Goal: Find specific page/section: Find specific page/section

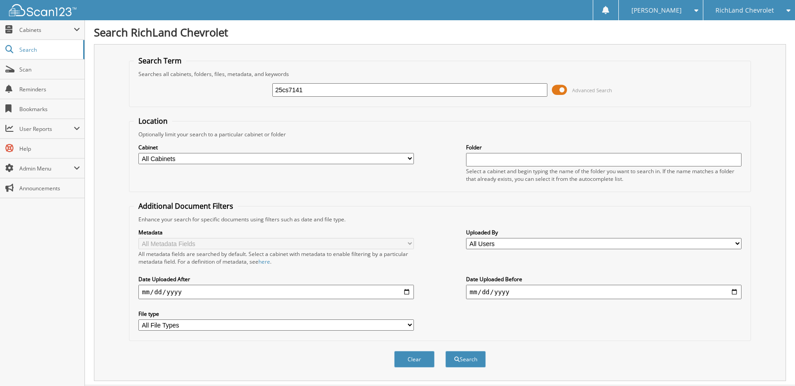
type input "25cs7141"
click at [445, 351] on button "Search" at bounding box center [465, 359] width 40 height 17
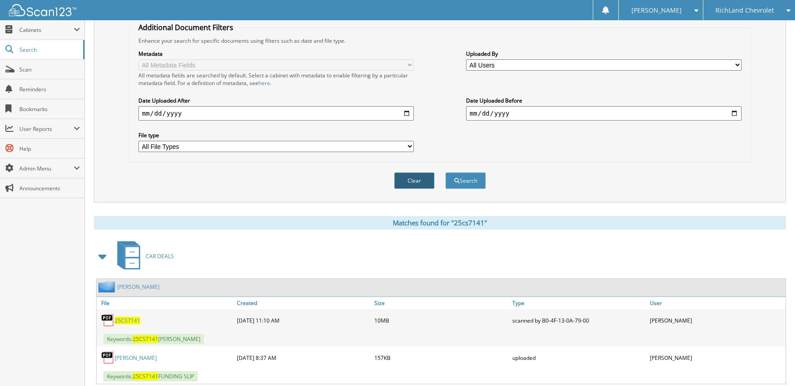
scroll to position [204, 0]
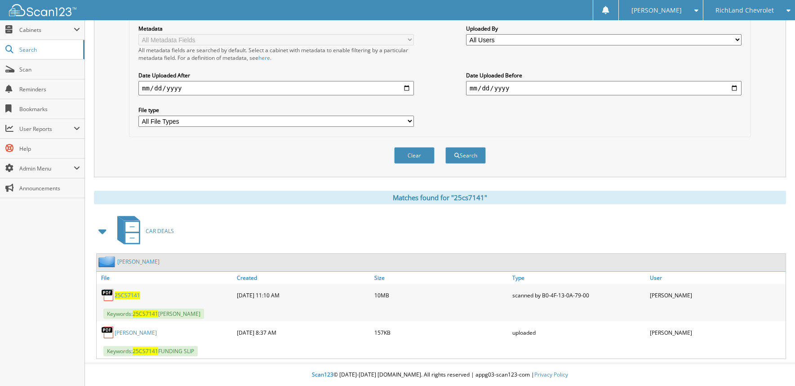
click at [133, 260] on link "[PERSON_NAME]" at bounding box center [138, 262] width 42 height 8
